Goal: Task Accomplishment & Management: Use online tool/utility

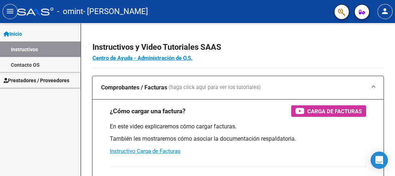
click at [25, 78] on span "Prestadores / Proveedores" at bounding box center [37, 81] width 66 height 8
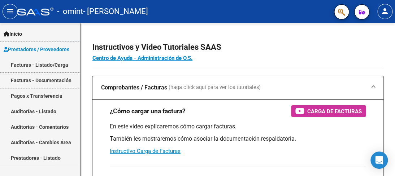
click at [25, 78] on link "Facturas - Documentación" at bounding box center [40, 81] width 81 height 16
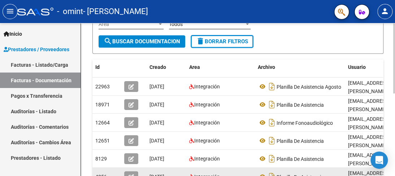
scroll to position [144, 0]
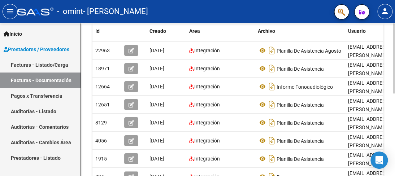
click at [383, 169] on body "menu - omint - [PERSON_NAME] person Inicio Instructivos Contacto OS Prestadores…" at bounding box center [197, 88] width 395 height 176
click at [383, 169] on datatable-body "22963 01/09/2025 Integración Planilla De Asistencia Agosto mabellopez349@gmail.…" at bounding box center [237, 115] width 291 height 147
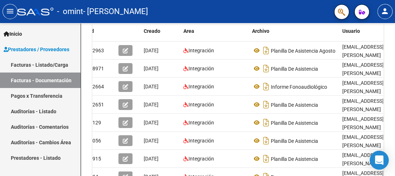
click at [380, 168] on body "menu - omint - LOPEZ GRACIELA MABEL person Inicio Instructivos Contacto OS Pres…" at bounding box center [197, 88] width 395 height 176
click at [379, 168] on body "menu - omint - LOPEZ GRACIELA MABEL person Inicio Instructivos Contacto OS Pres…" at bounding box center [197, 88] width 395 height 176
drag, startPoint x: 380, startPoint y: 168, endPoint x: 375, endPoint y: 174, distance: 7.5
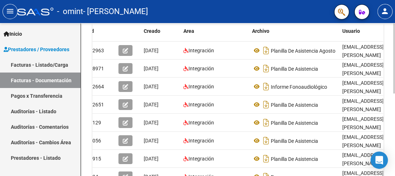
click at [377, 173] on body "menu - omint - LOPEZ GRACIELA MABEL person Inicio Instructivos Contacto OS Pres…" at bounding box center [197, 88] width 395 height 176
click at [379, 169] on body "menu - omint - LOPEZ GRACIELA MABEL person Inicio Instructivos Contacto OS Pres…" at bounding box center [197, 88] width 395 height 176
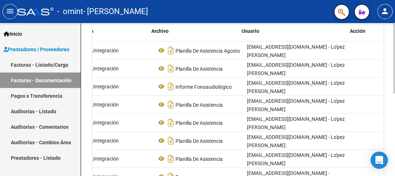
scroll to position [0, 106]
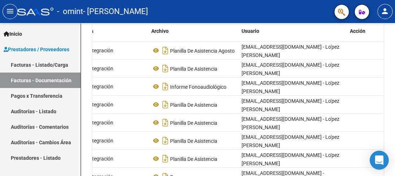
click at [378, 168] on body "menu - omint - LOPEZ GRACIELA MABEL person Inicio Instructivos Contacto OS Pres…" at bounding box center [197, 88] width 395 height 176
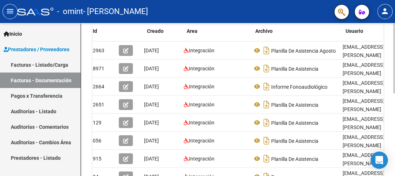
scroll to position [0, 0]
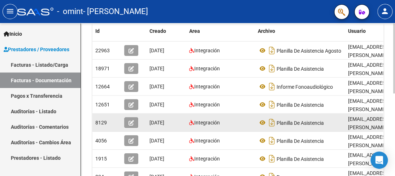
click at [130, 120] on icon "button" at bounding box center [131, 122] width 5 height 5
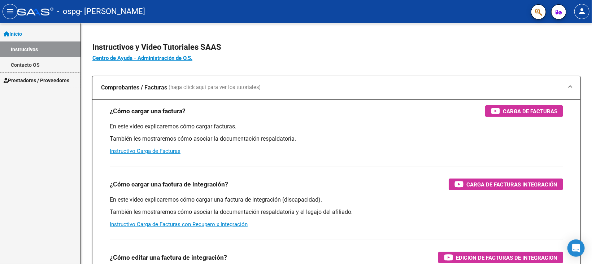
click at [39, 77] on span "Prestadores / Proveedores" at bounding box center [37, 81] width 66 height 8
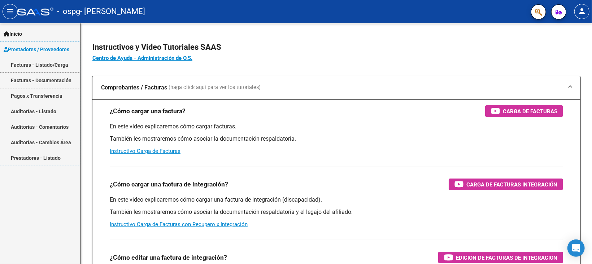
click at [40, 78] on link "Facturas - Documentación" at bounding box center [40, 81] width 81 height 16
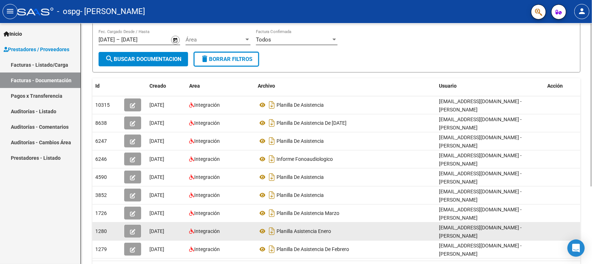
scroll to position [60, 0]
